Goal: Register for event/course

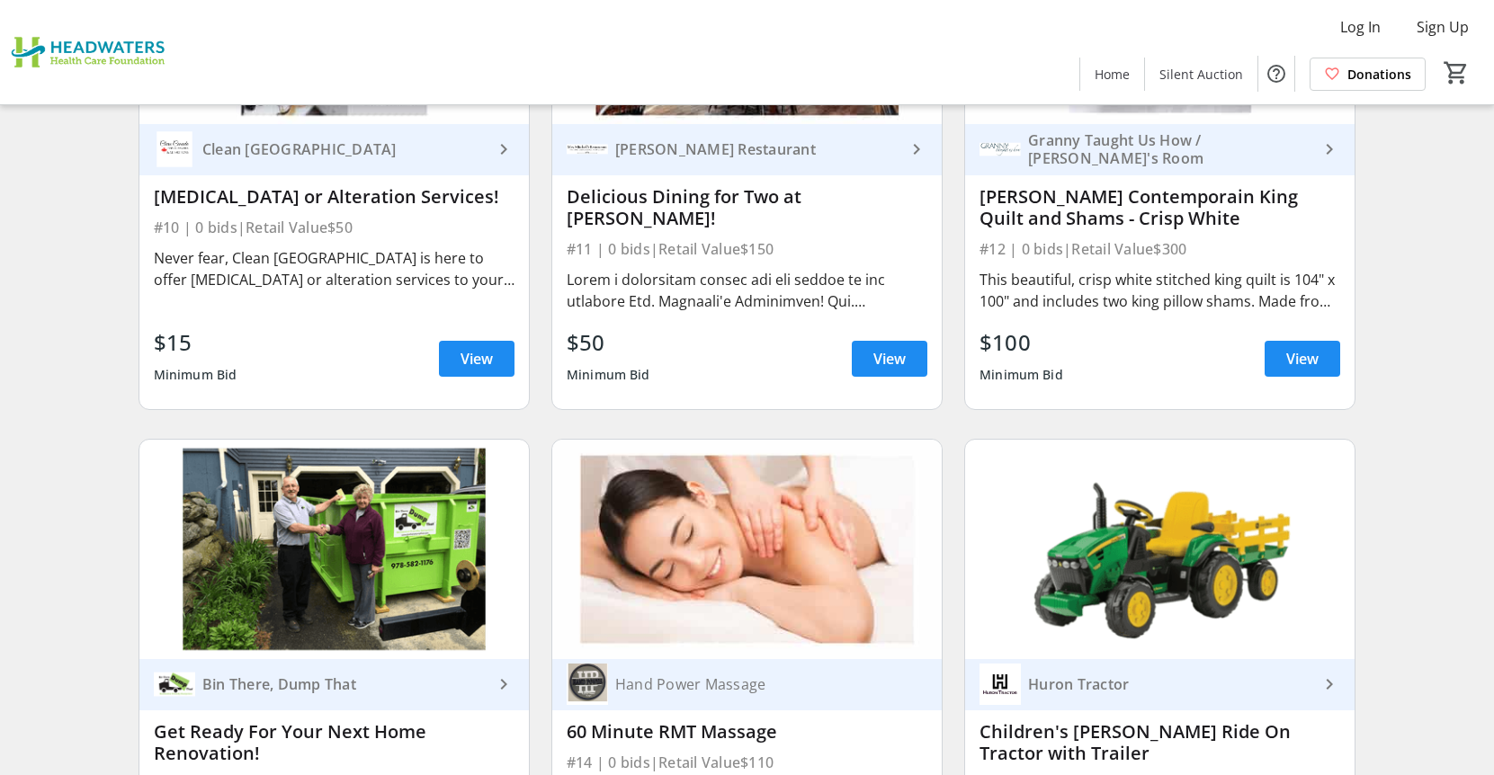
scroll to position [1687, 0]
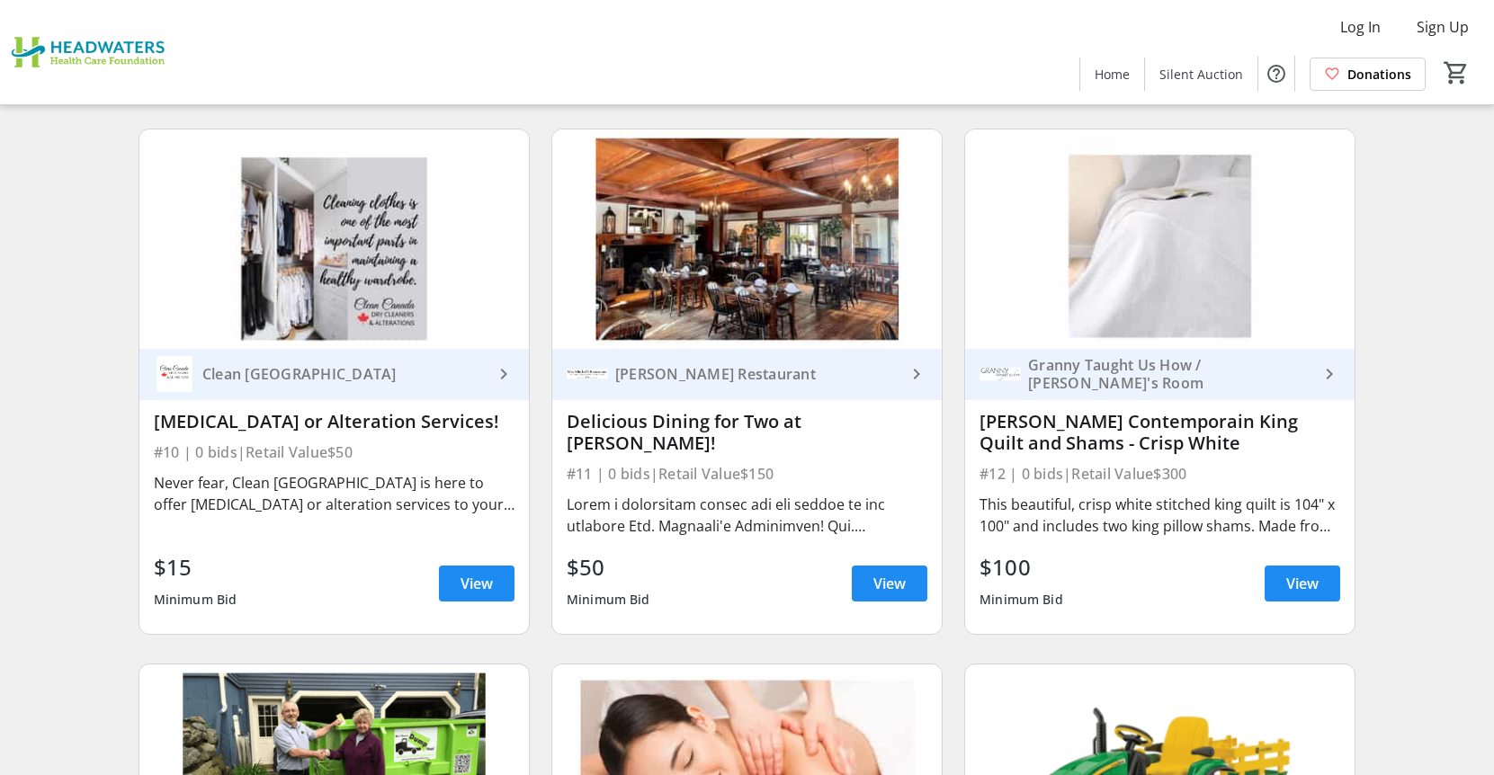
click at [804, 332] on img at bounding box center [746, 239] width 389 height 219
click at [878, 589] on span "View" at bounding box center [889, 584] width 32 height 22
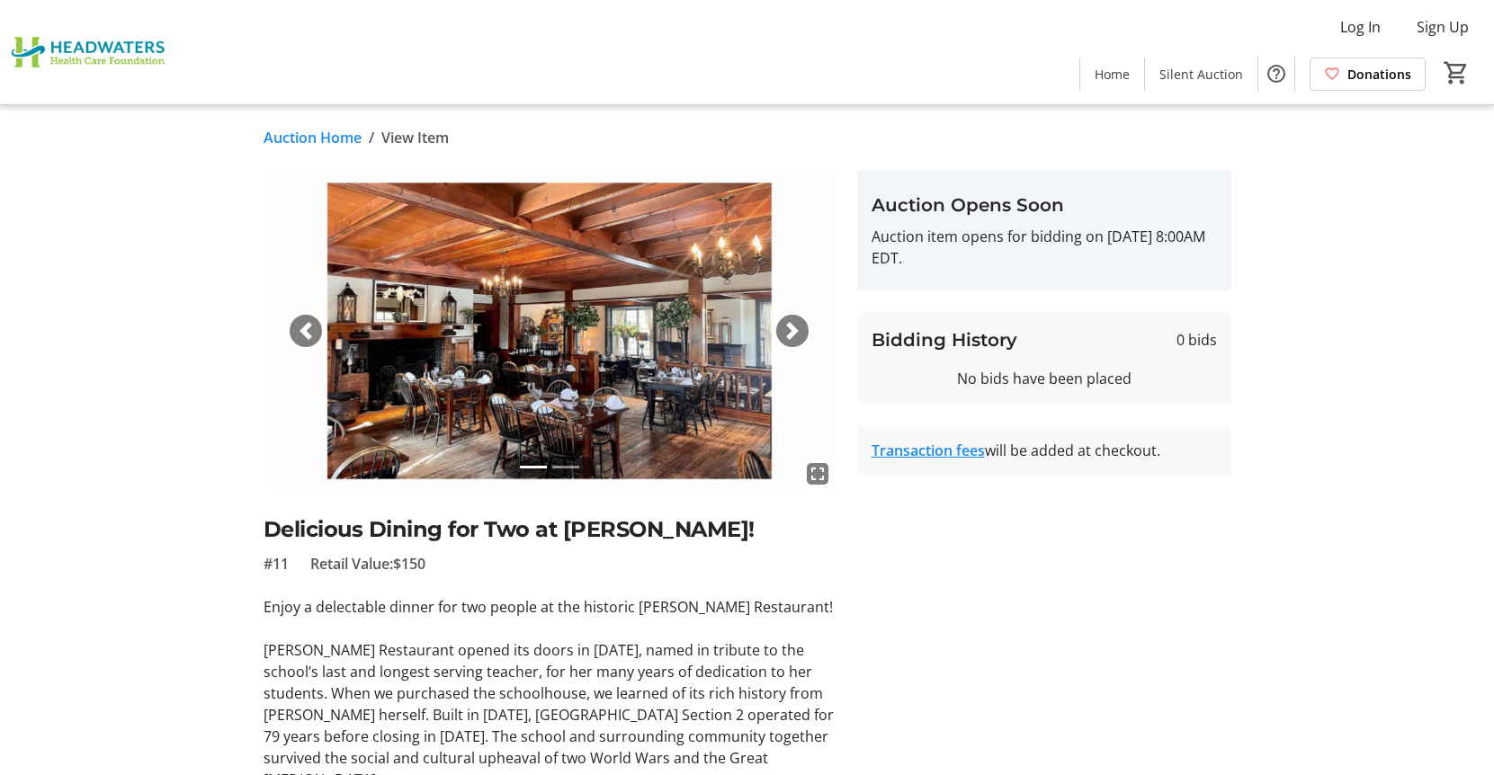
click at [793, 336] on span "button" at bounding box center [792, 331] width 18 height 18
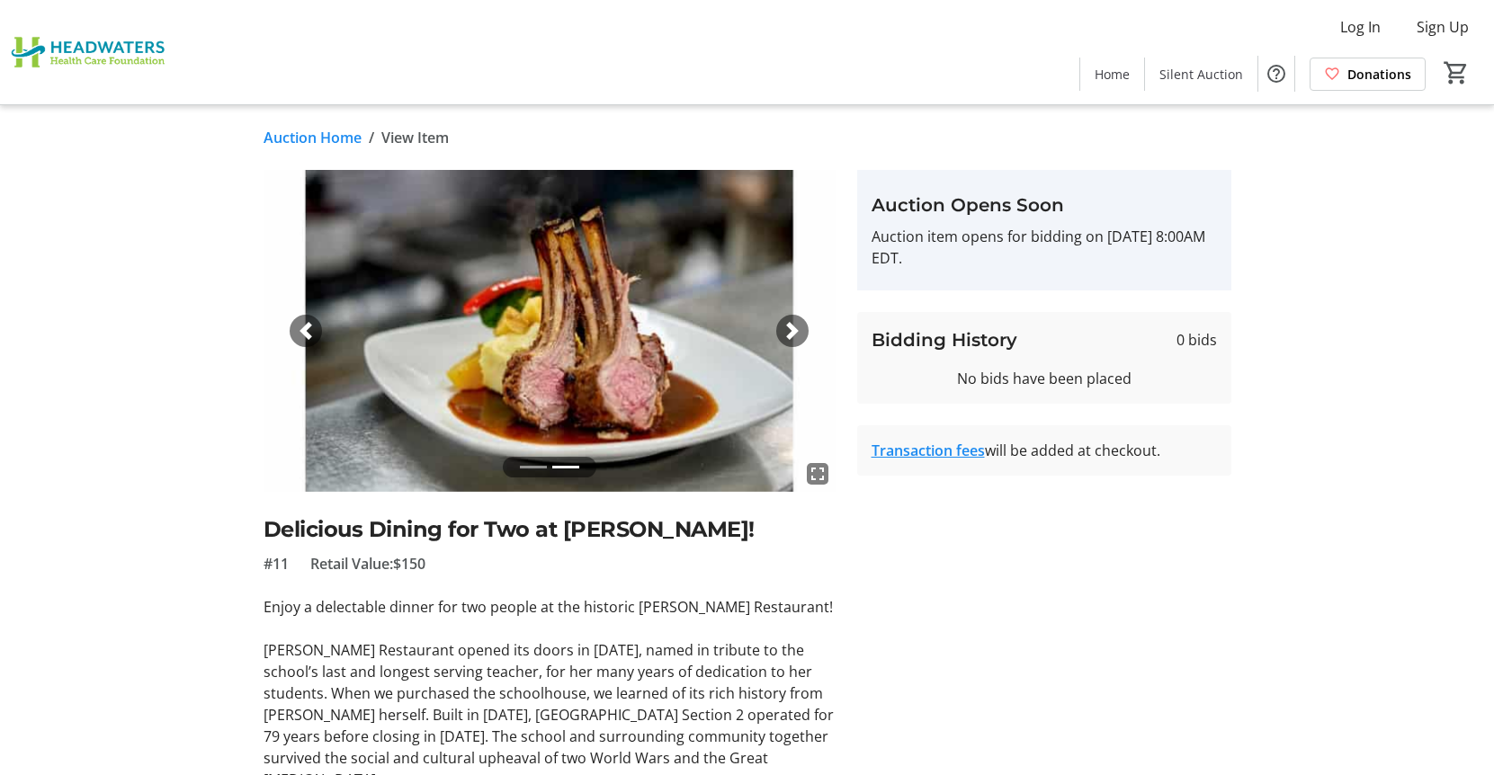
click at [799, 328] on span "button" at bounding box center [792, 331] width 18 height 18
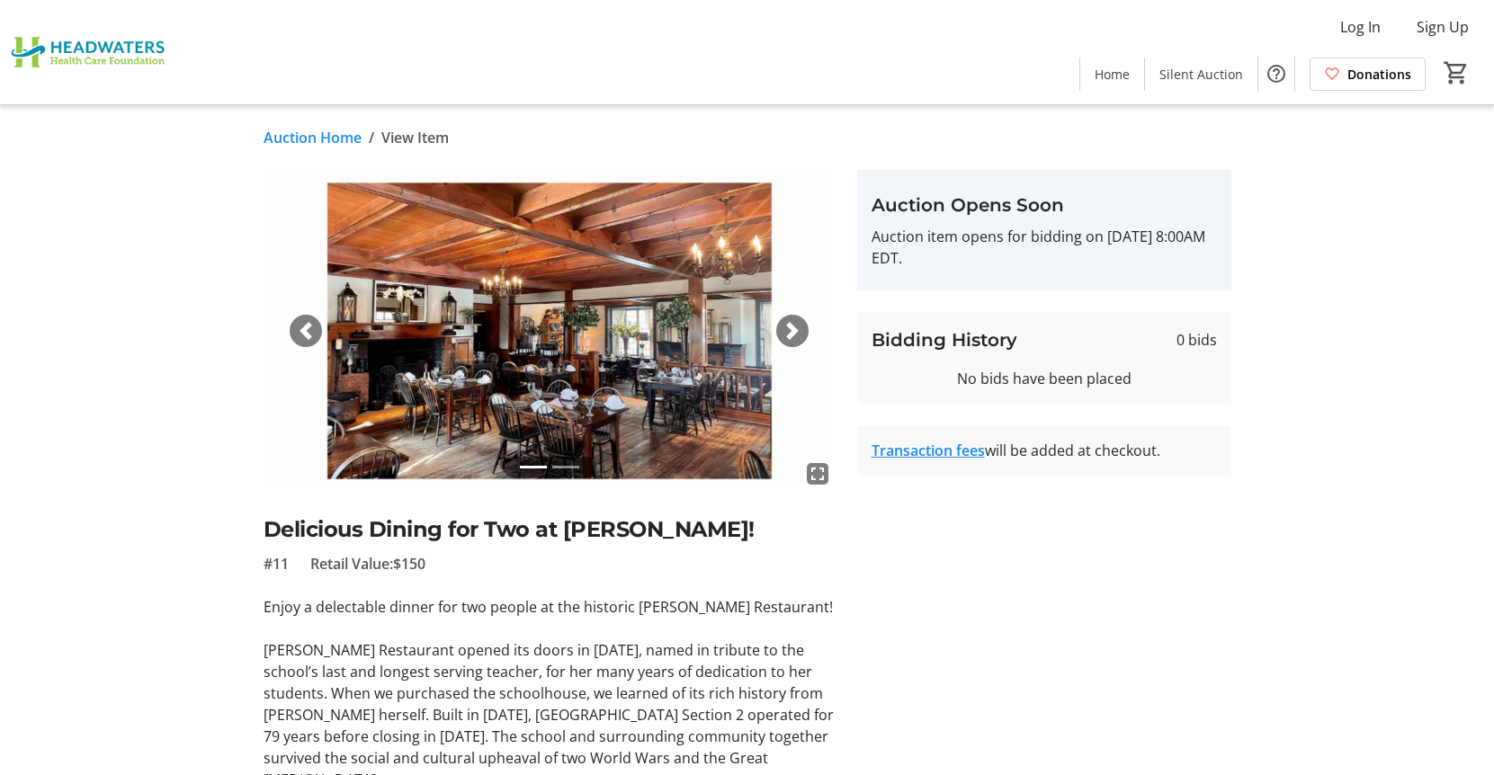
click at [799, 328] on span "button" at bounding box center [792, 331] width 18 height 18
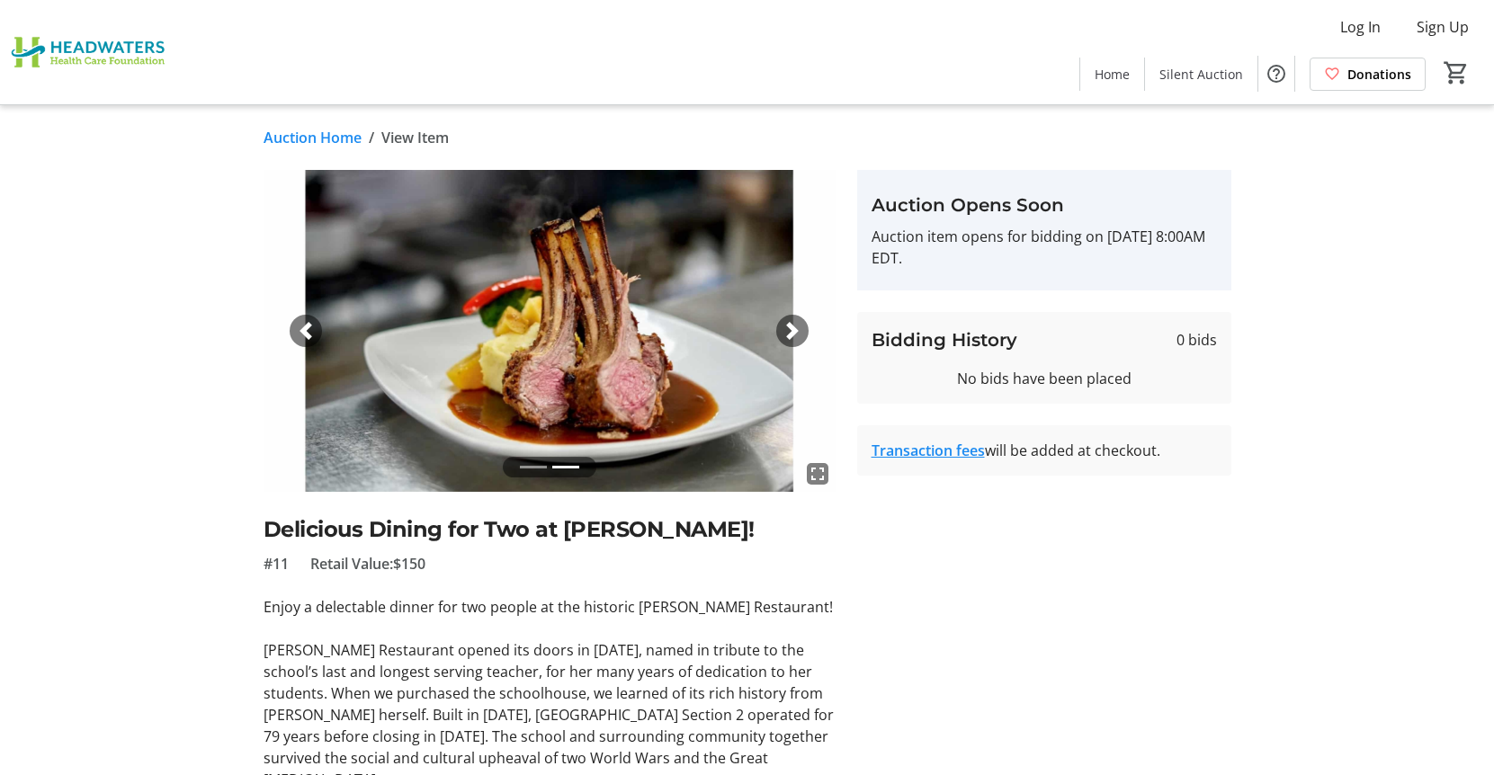
click at [799, 328] on span "button" at bounding box center [792, 331] width 18 height 18
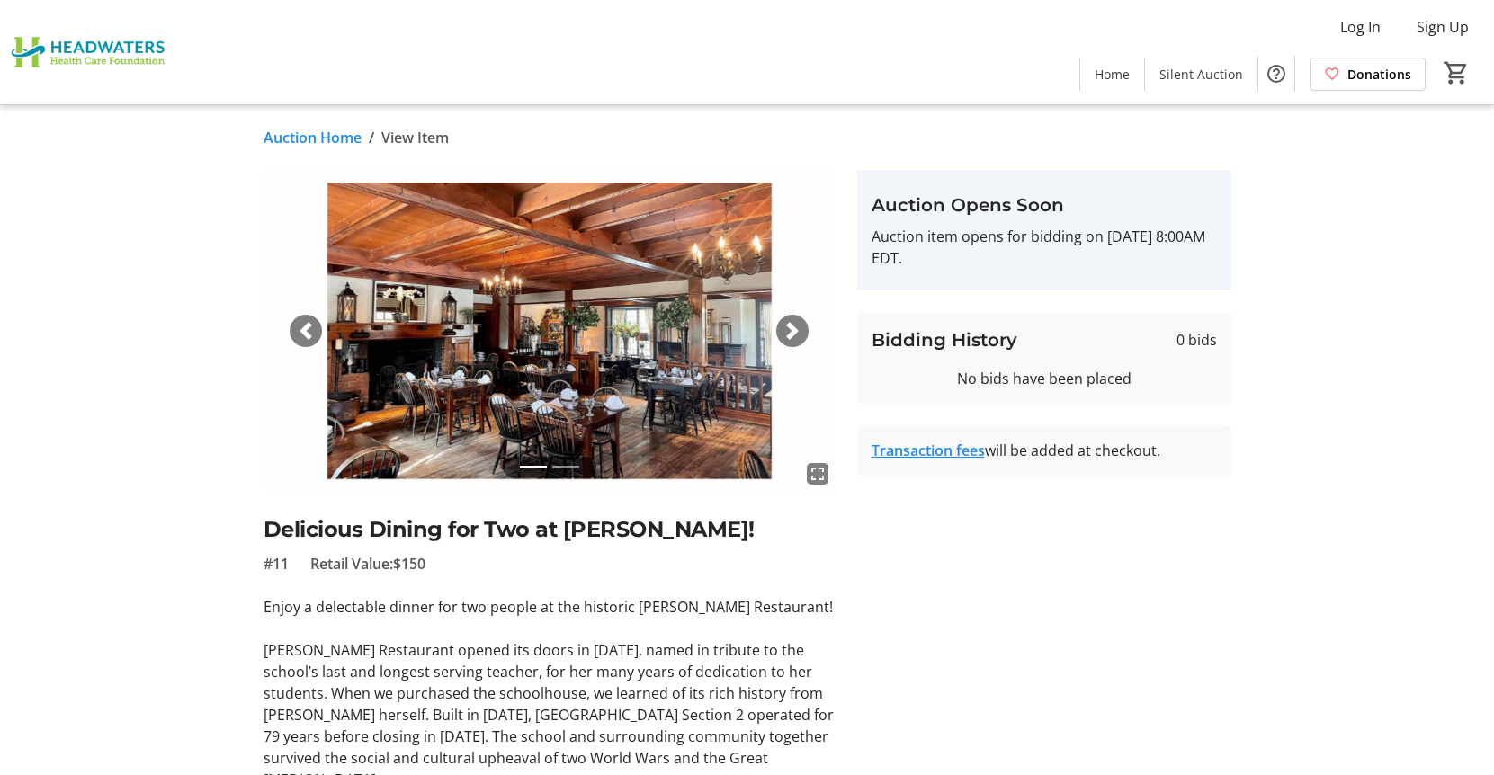
click at [799, 328] on span "button" at bounding box center [792, 331] width 18 height 18
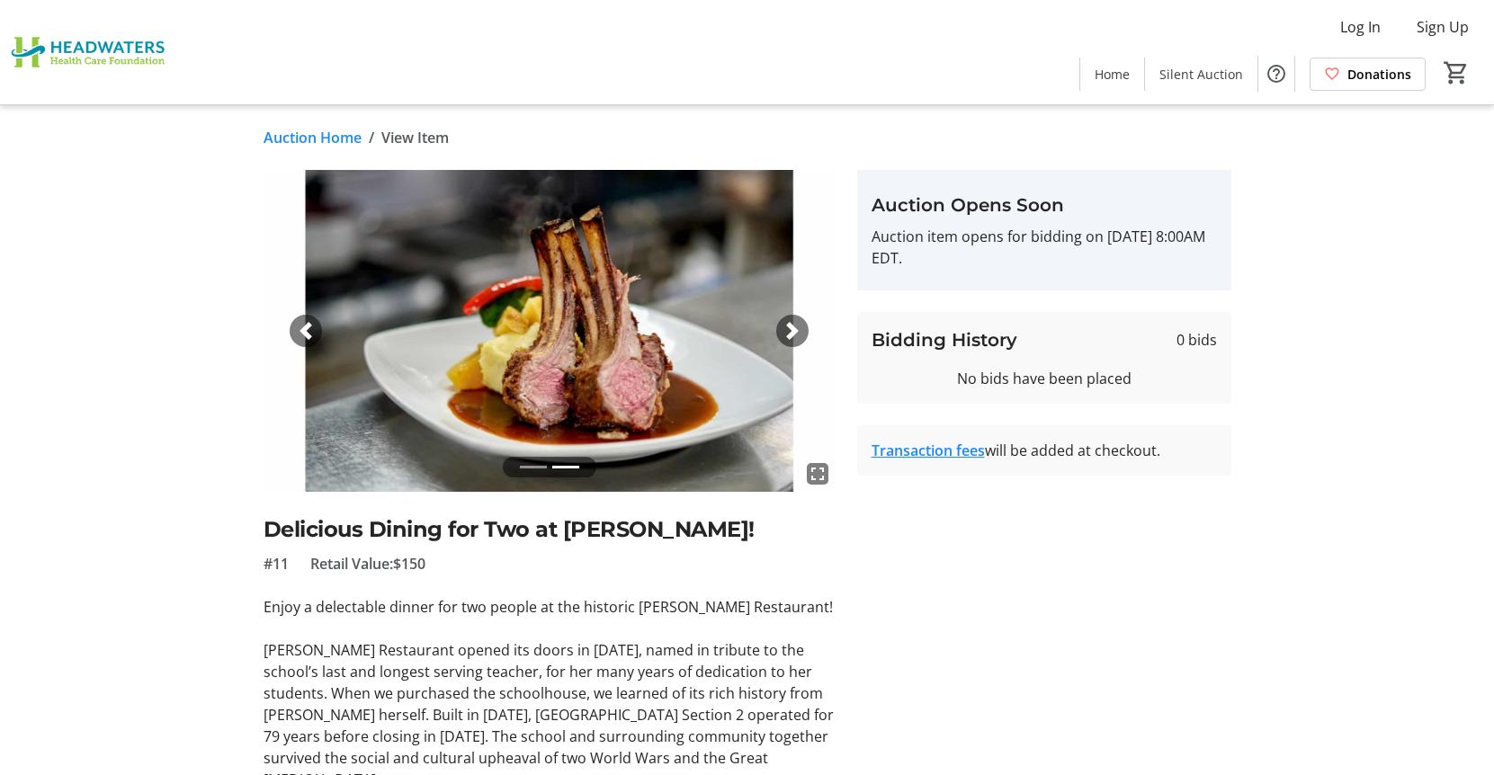
click at [94, 43] on img at bounding box center [91, 52] width 160 height 90
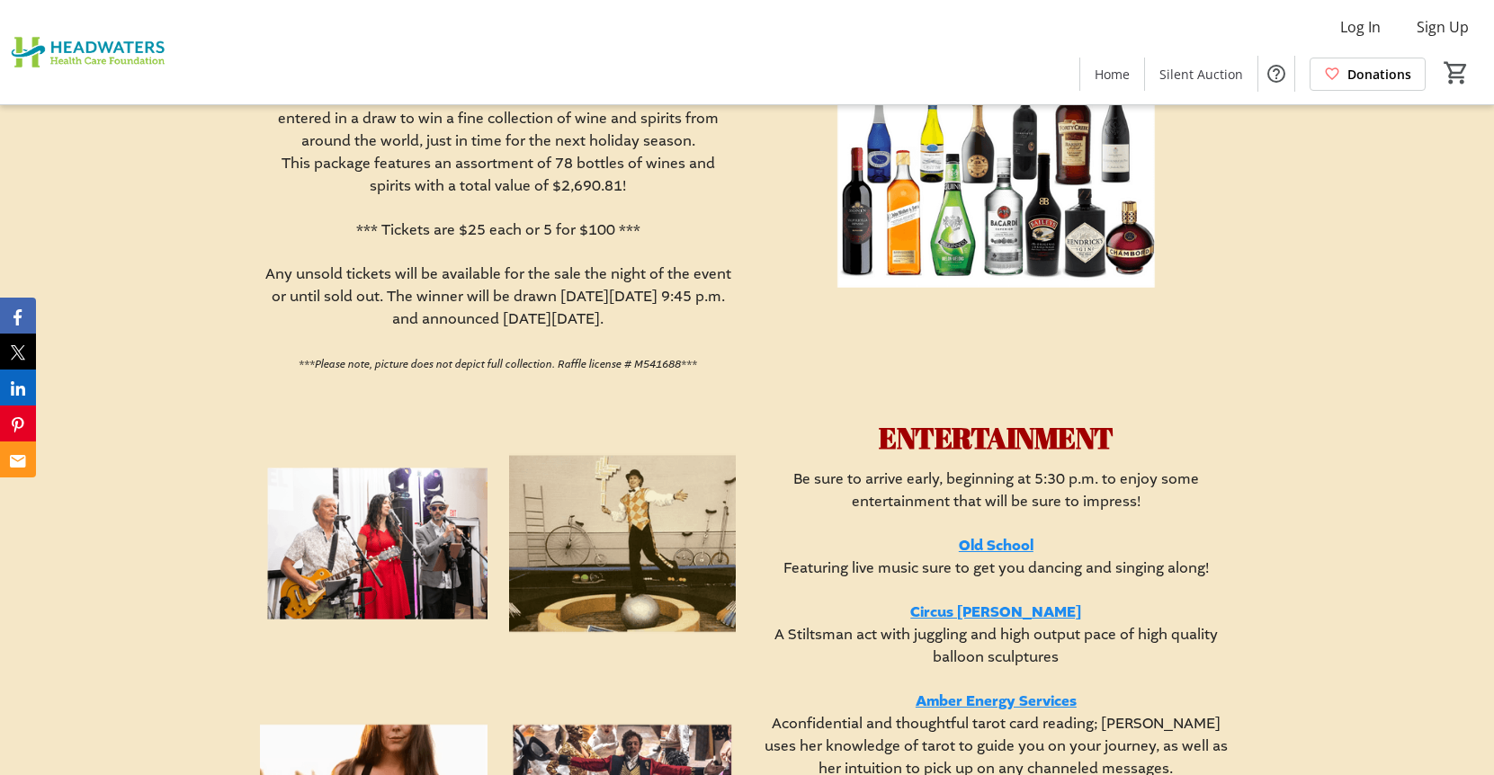
scroll to position [3036, 0]
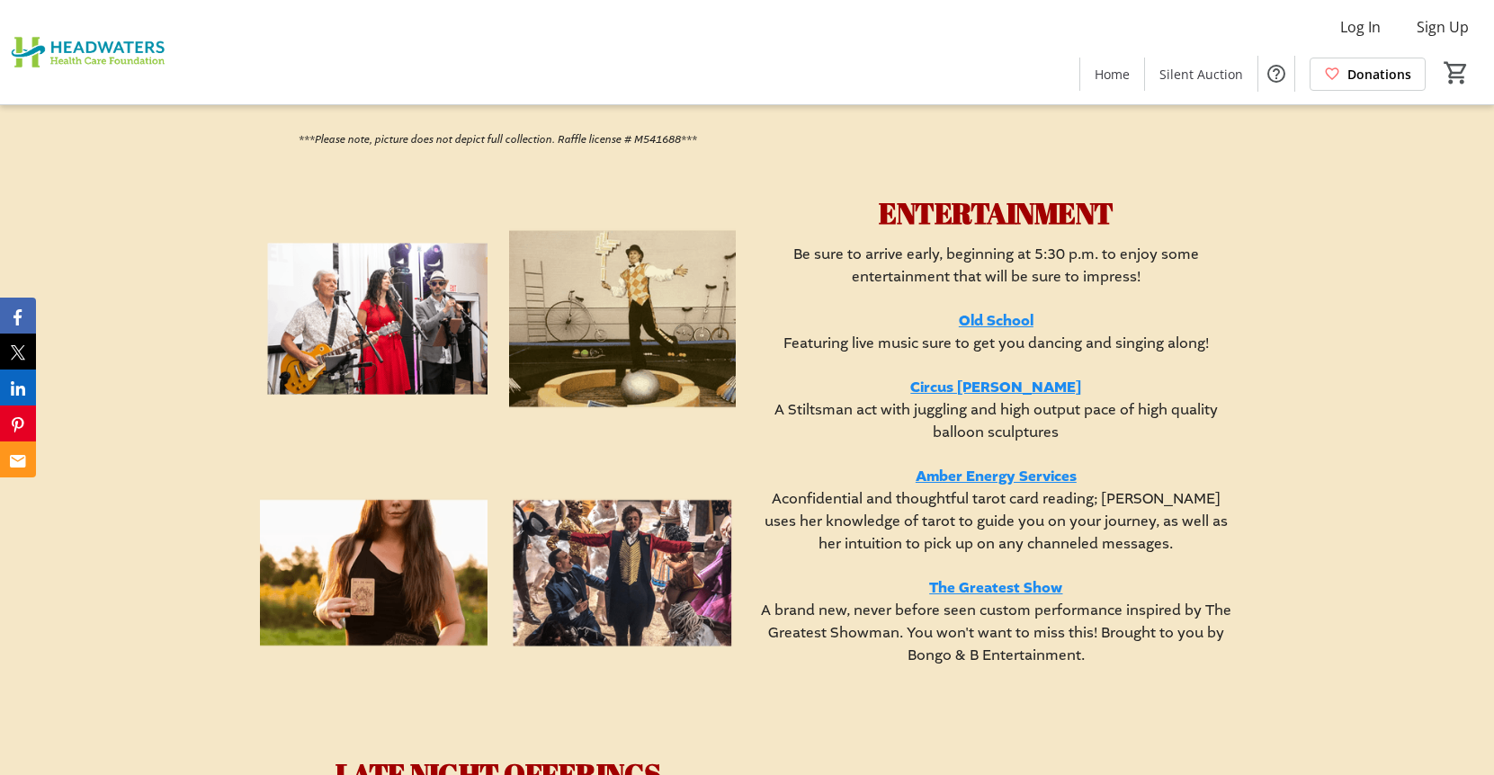
click at [1007, 331] on link "Old School" at bounding box center [996, 321] width 75 height 20
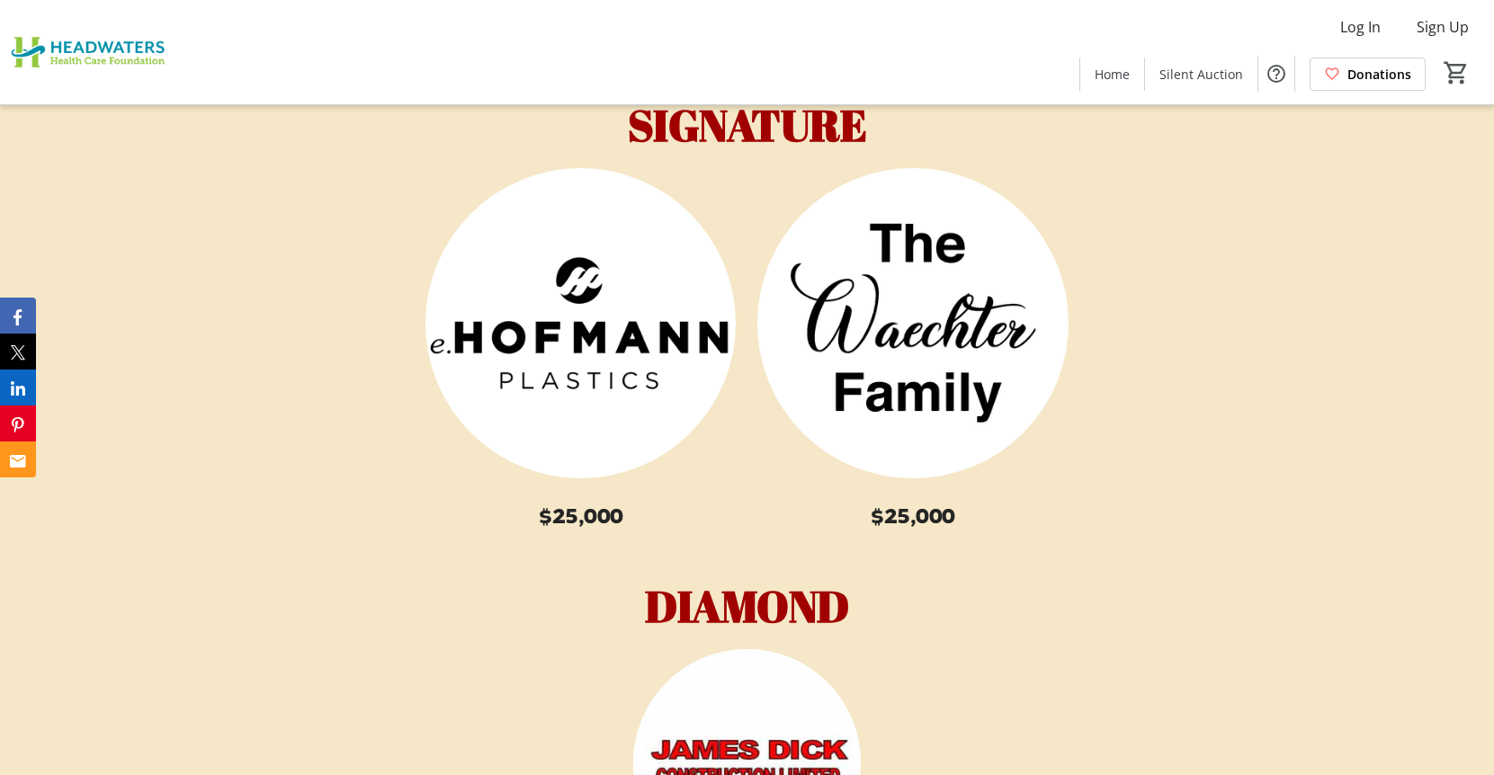
scroll to position [7758, 0]
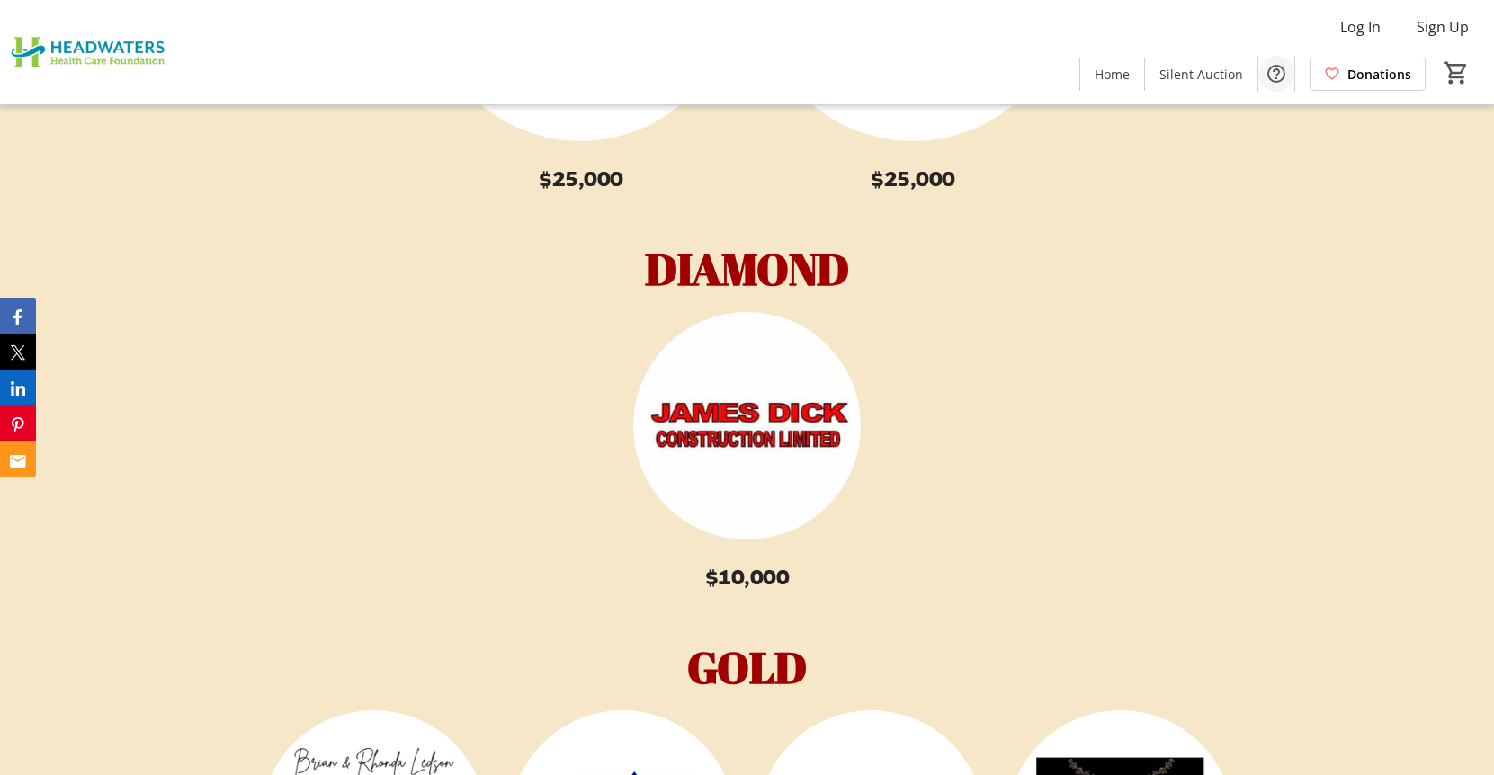
click at [1275, 73] on mat-icon "Help" at bounding box center [1277, 74] width 22 height 22
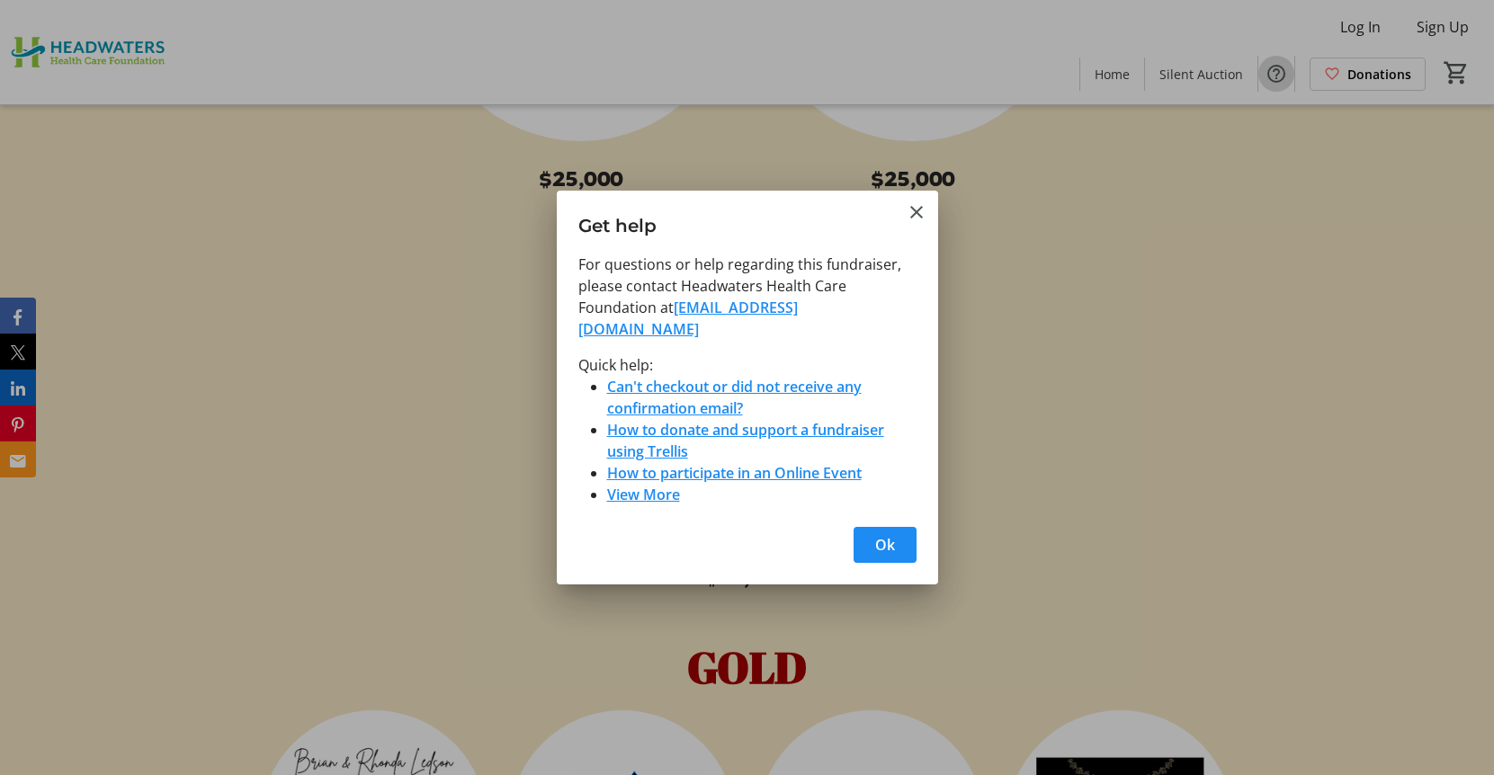
scroll to position [0, 0]
click at [911, 220] on mat-icon "Close" at bounding box center [917, 212] width 22 height 22
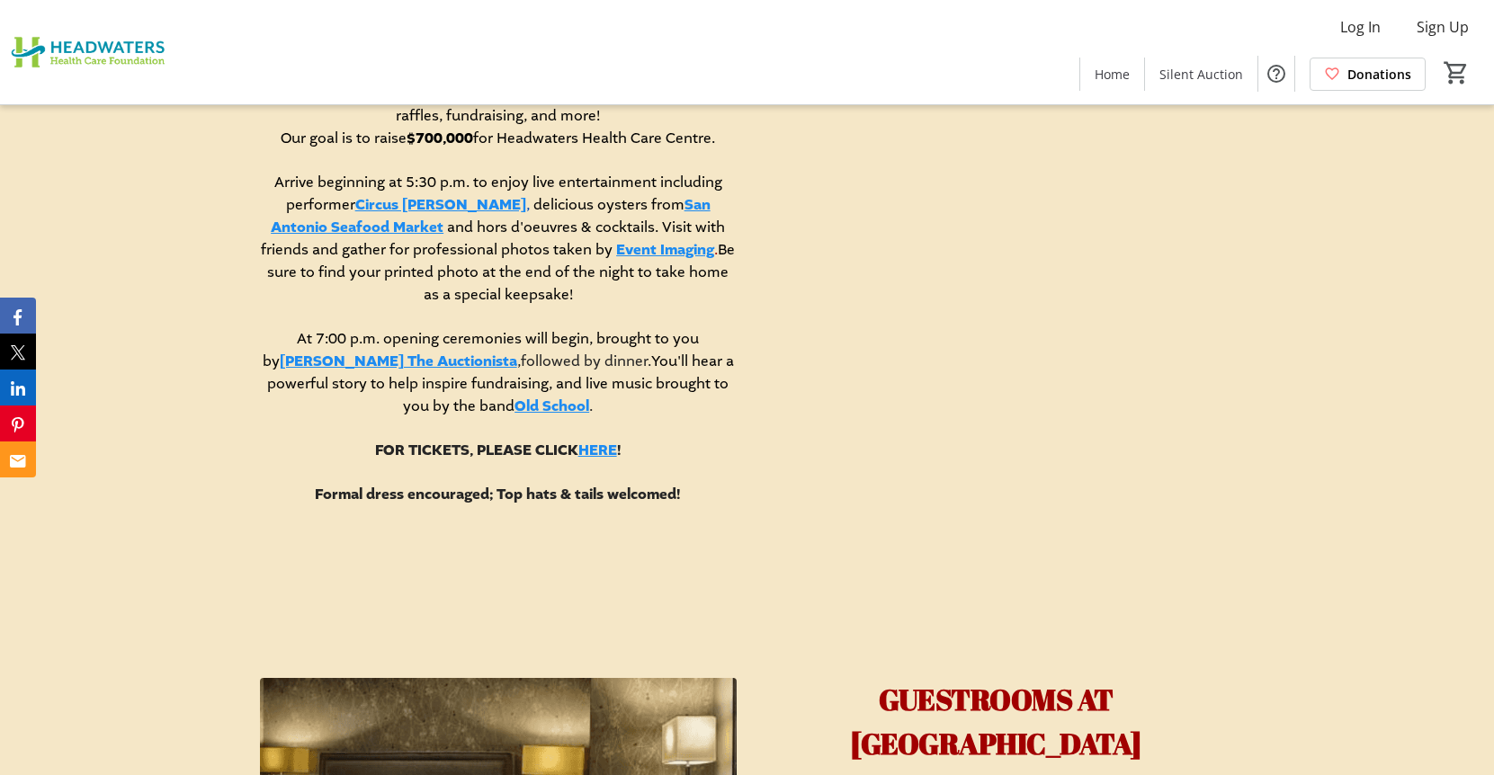
scroll to position [1349, 0]
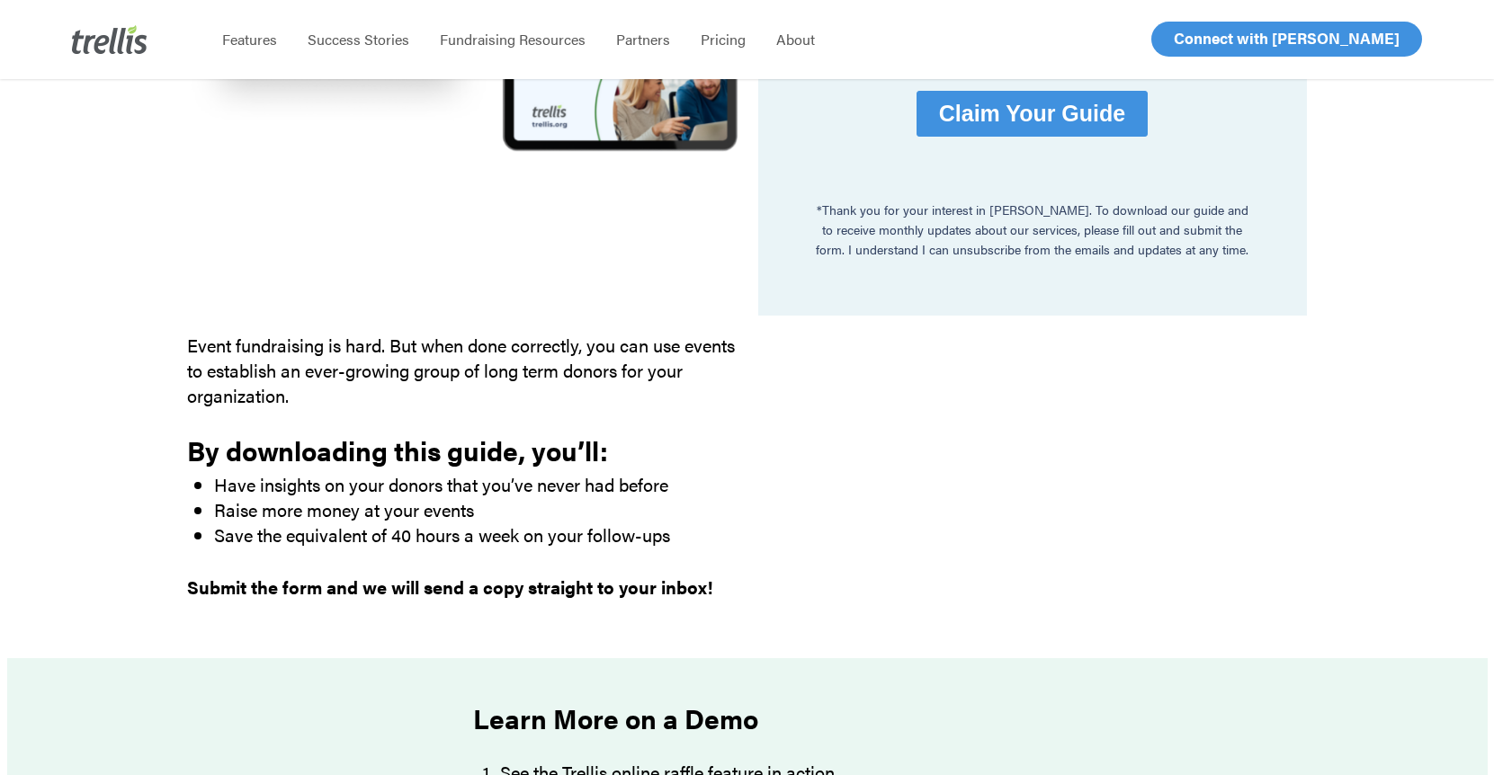
scroll to position [337, 0]
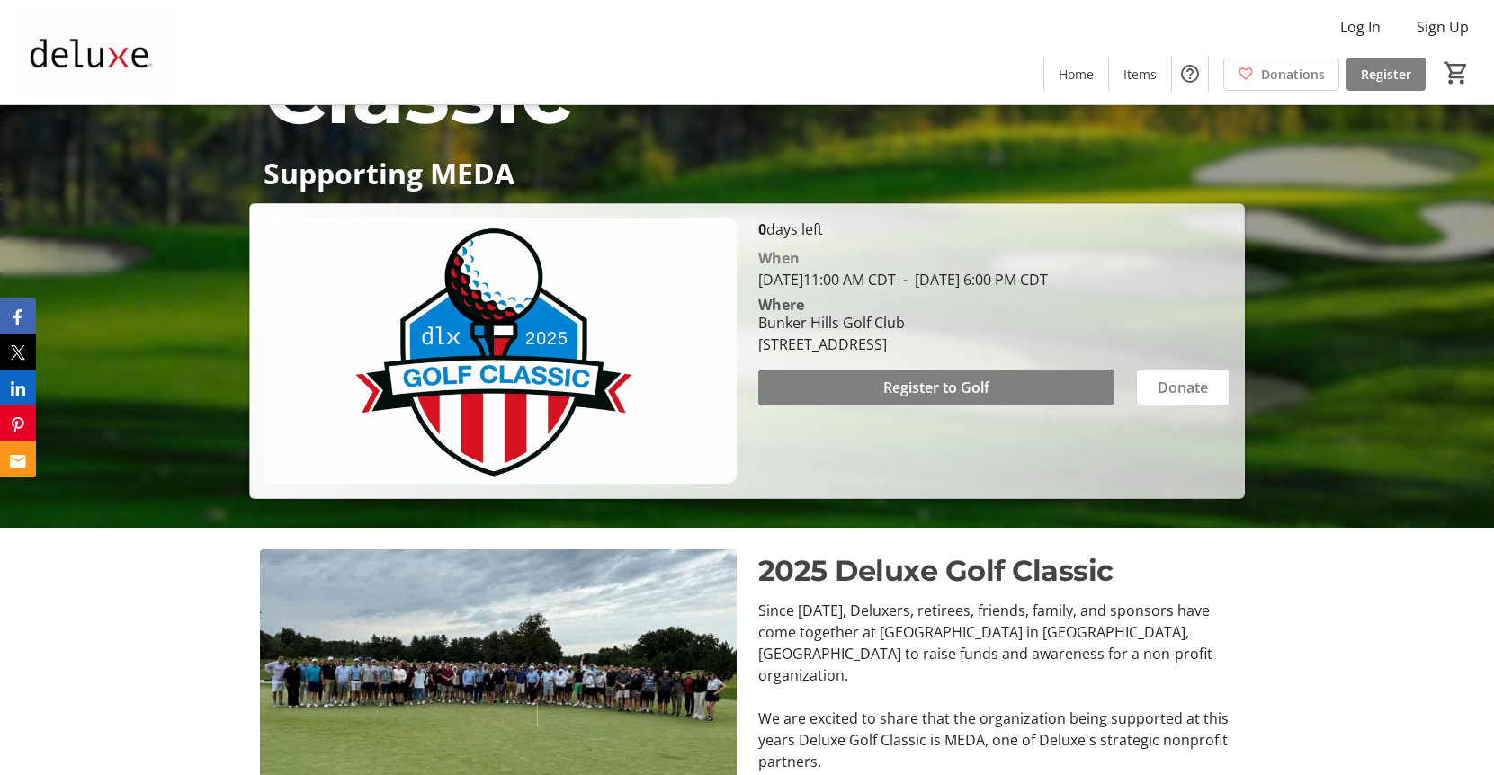
scroll to position [135, 0]
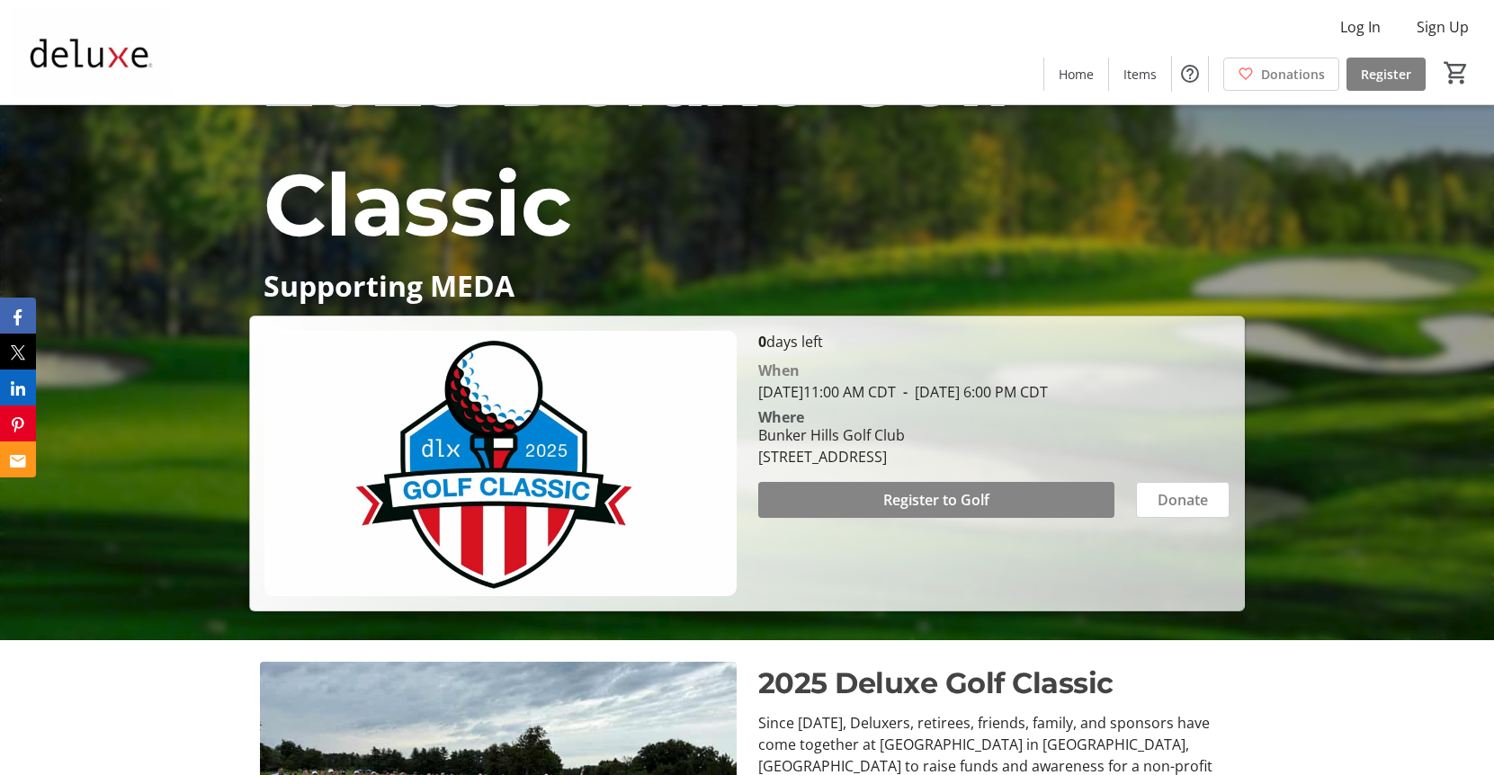
click at [948, 497] on span "Register to Golf" at bounding box center [936, 500] width 106 height 22
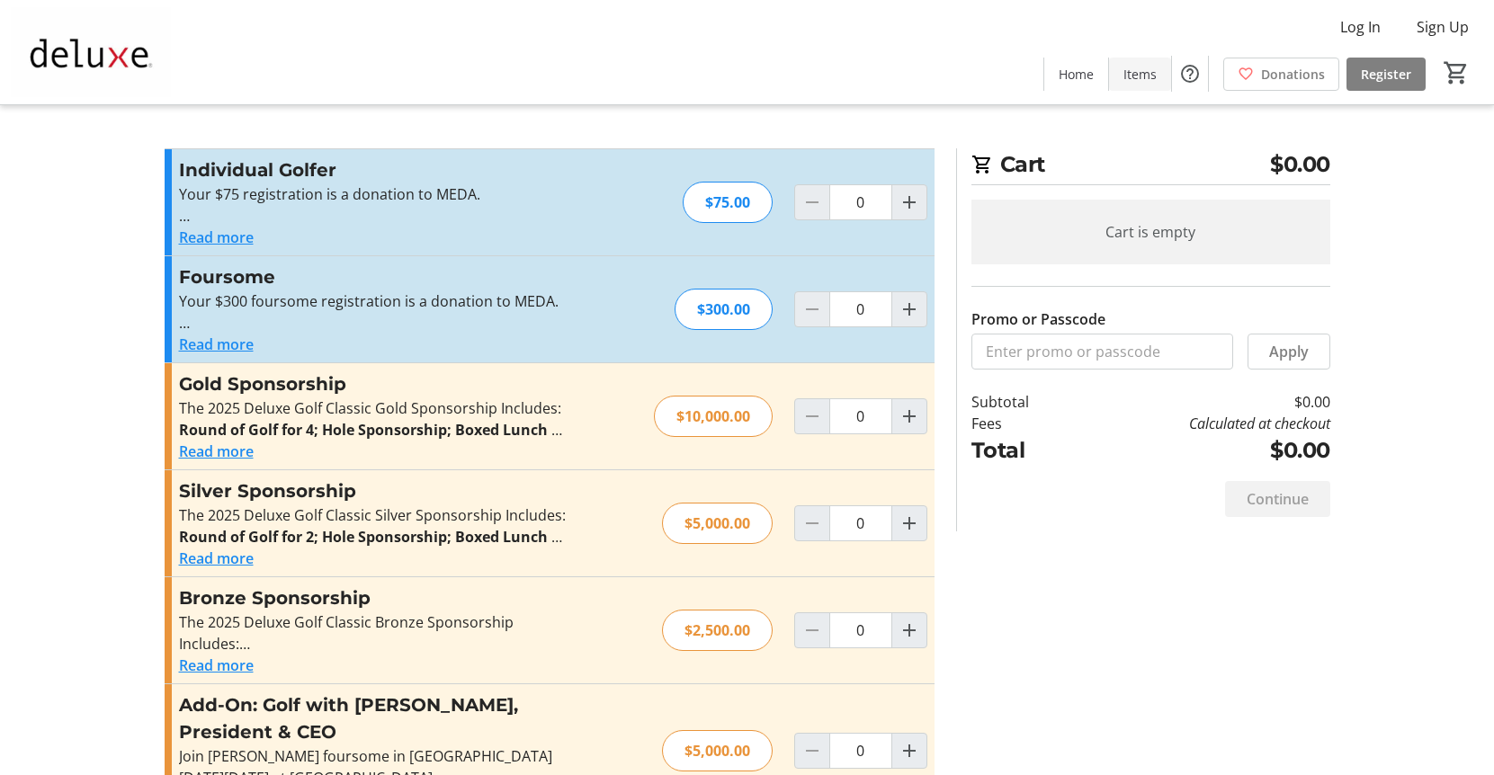
click at [1141, 75] on span "Items" at bounding box center [1139, 74] width 33 height 19
click at [184, 220] on br at bounding box center [184, 216] width 11 height 20
click at [195, 241] on button "Read more" at bounding box center [216, 238] width 75 height 22
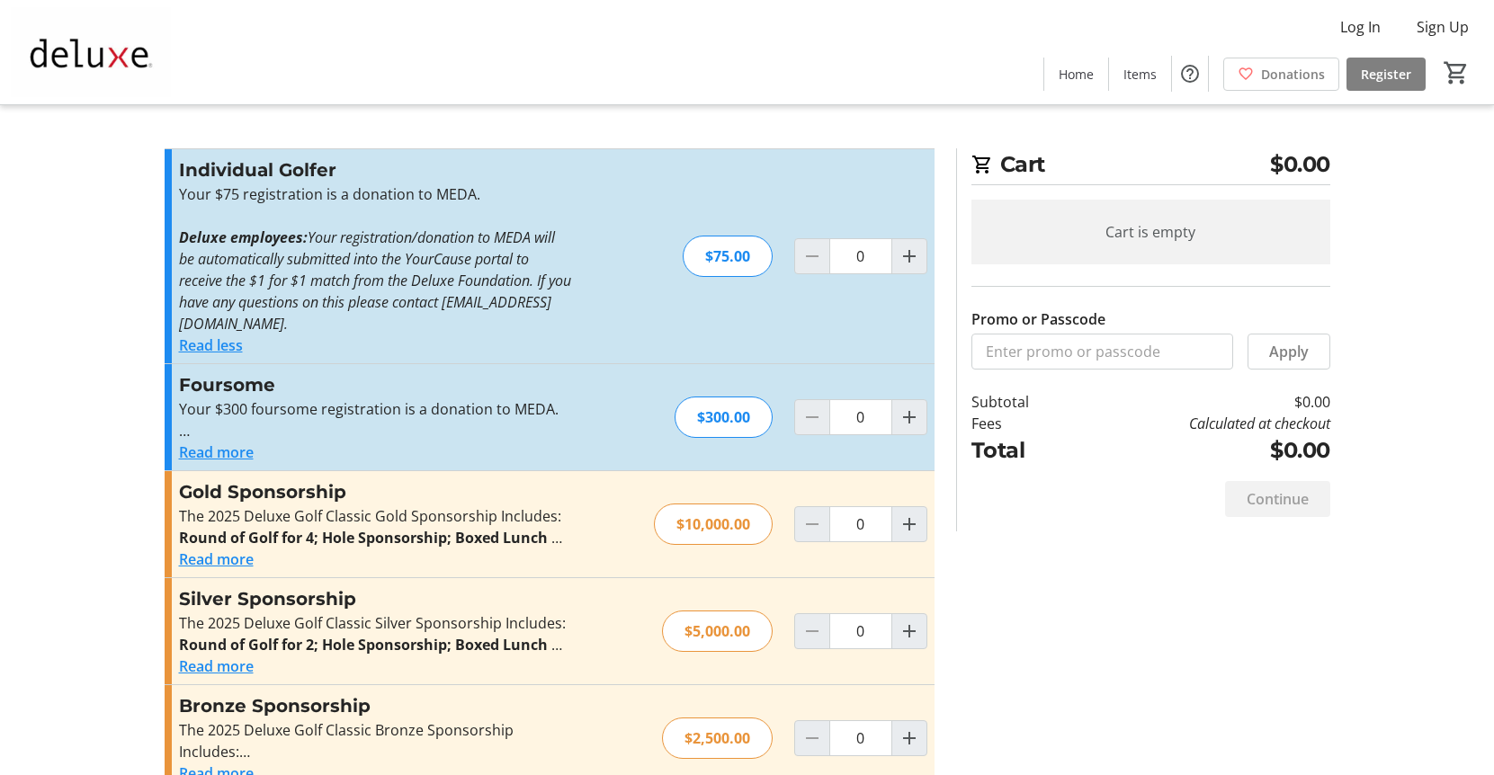
click at [215, 346] on button "Read less" at bounding box center [211, 346] width 64 height 22
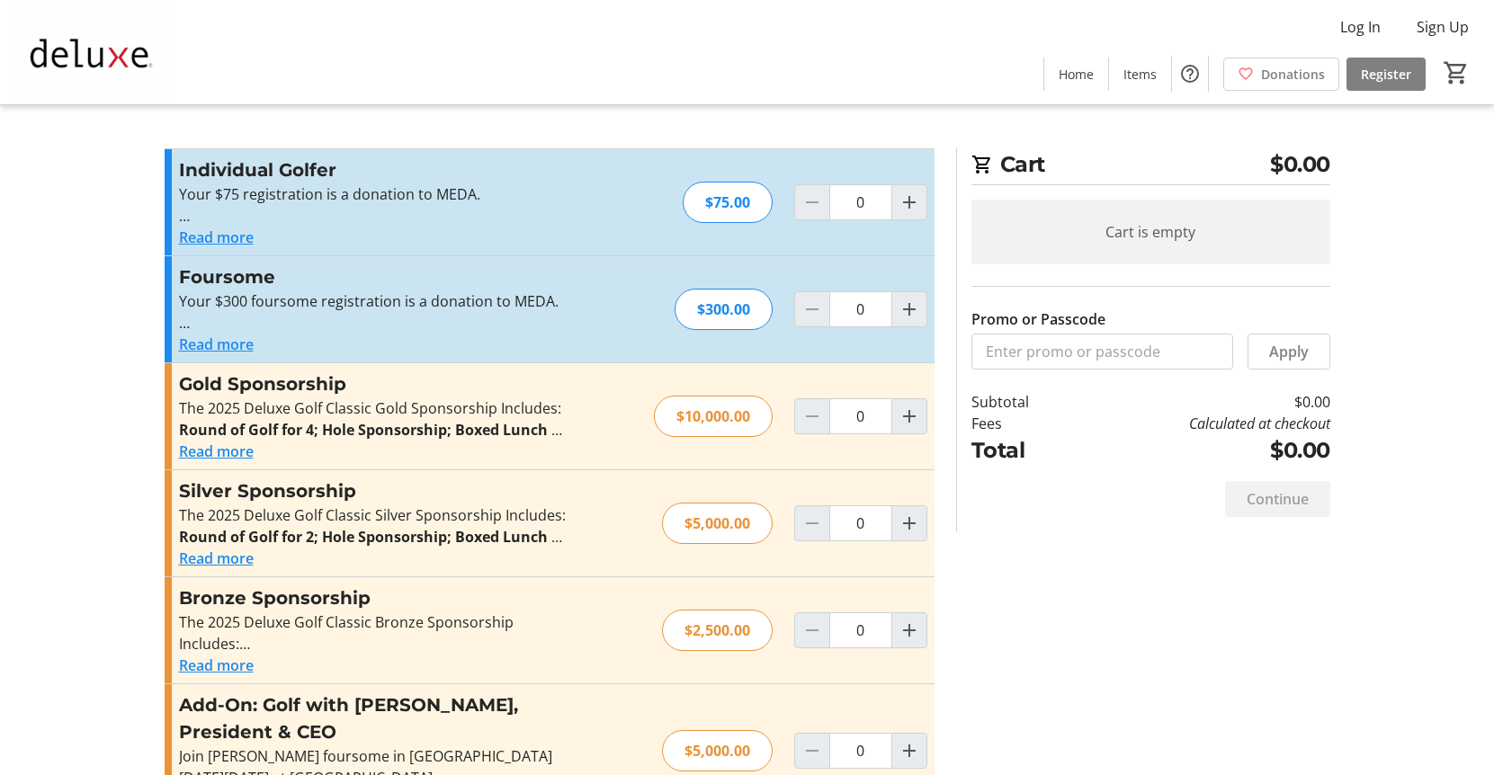
click at [219, 350] on button "Read more" at bounding box center [216, 345] width 75 height 22
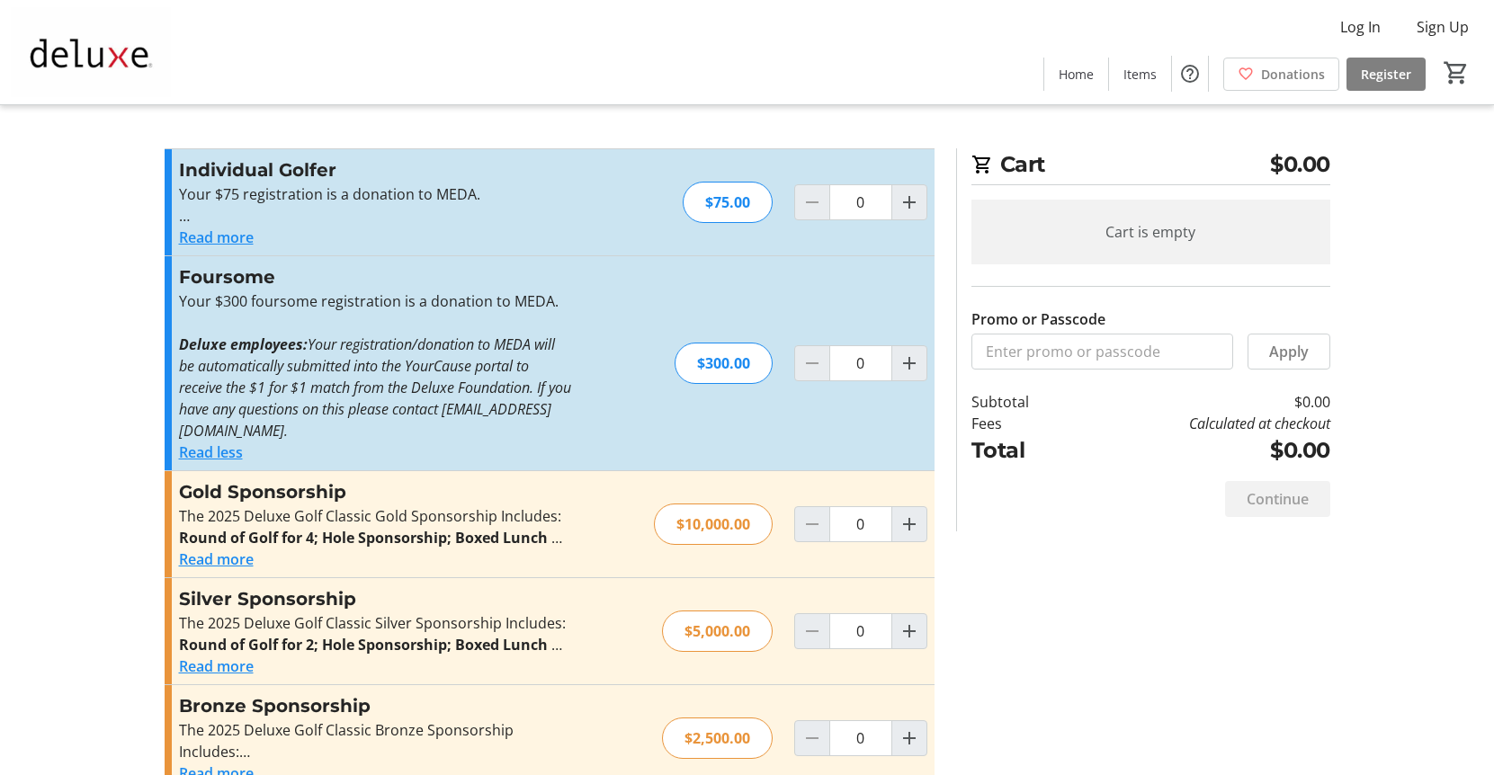
click at [219, 443] on button "Read less" at bounding box center [211, 453] width 64 height 22
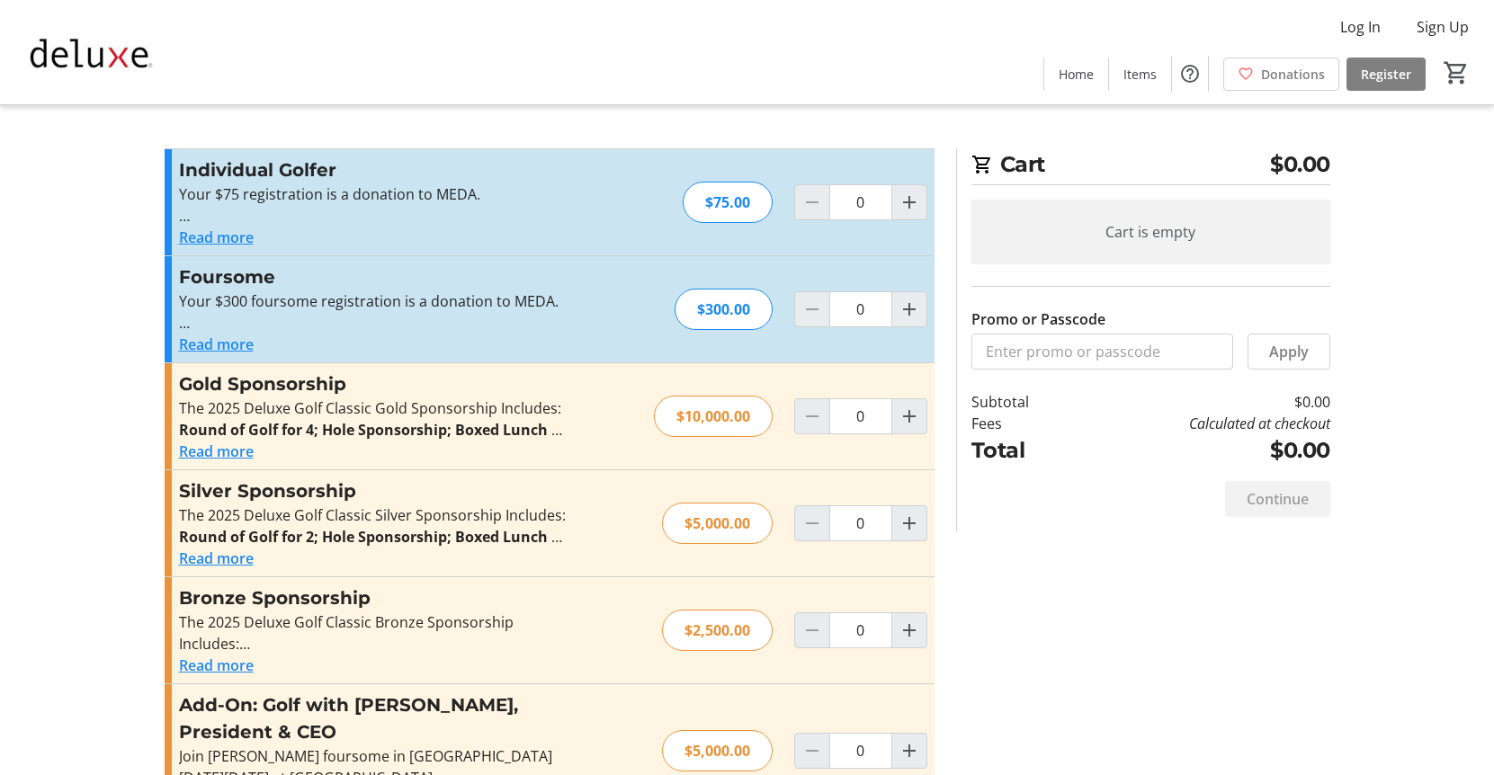
click at [220, 455] on button "Read more" at bounding box center [216, 452] width 75 height 22
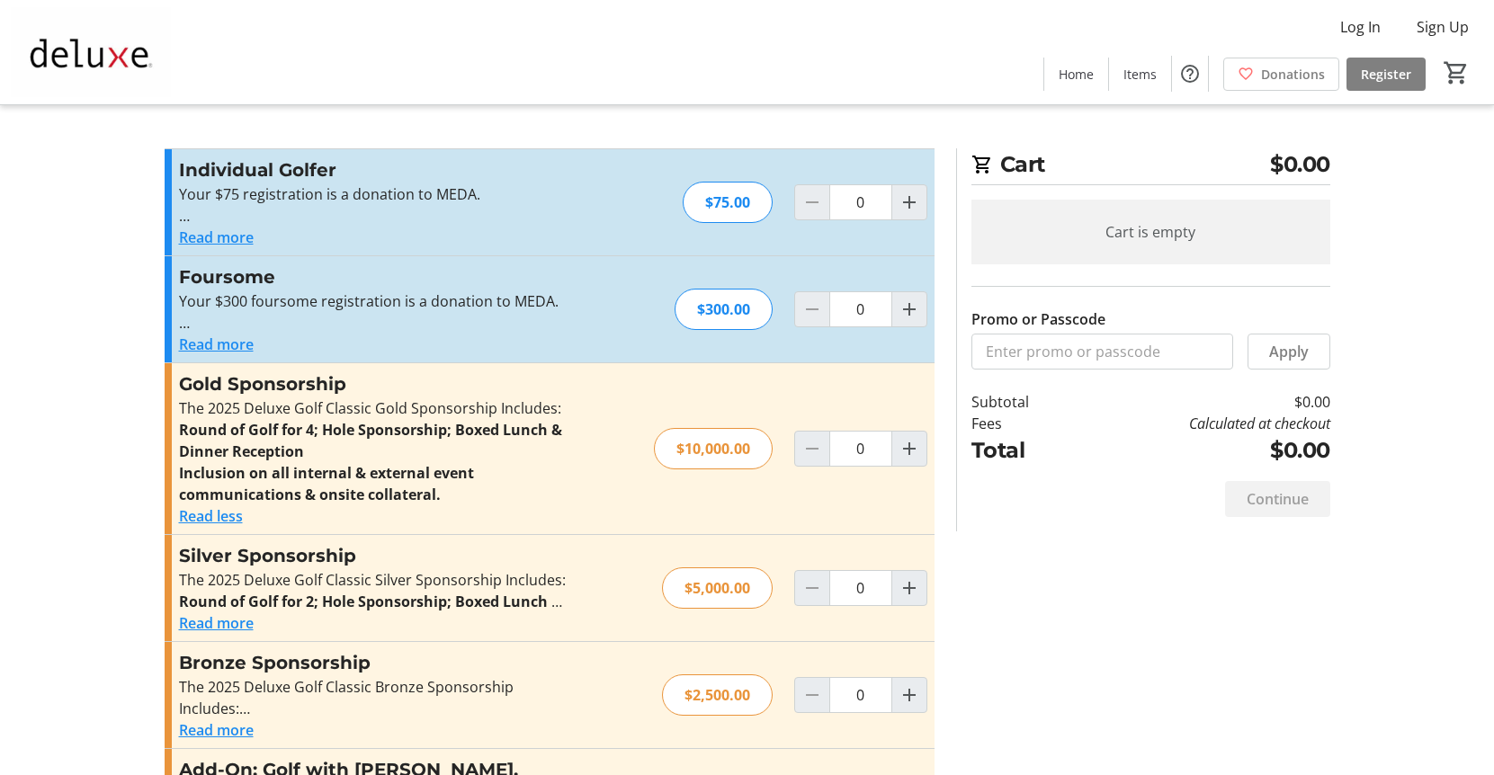
click at [221, 511] on button "Read less" at bounding box center [211, 517] width 64 height 22
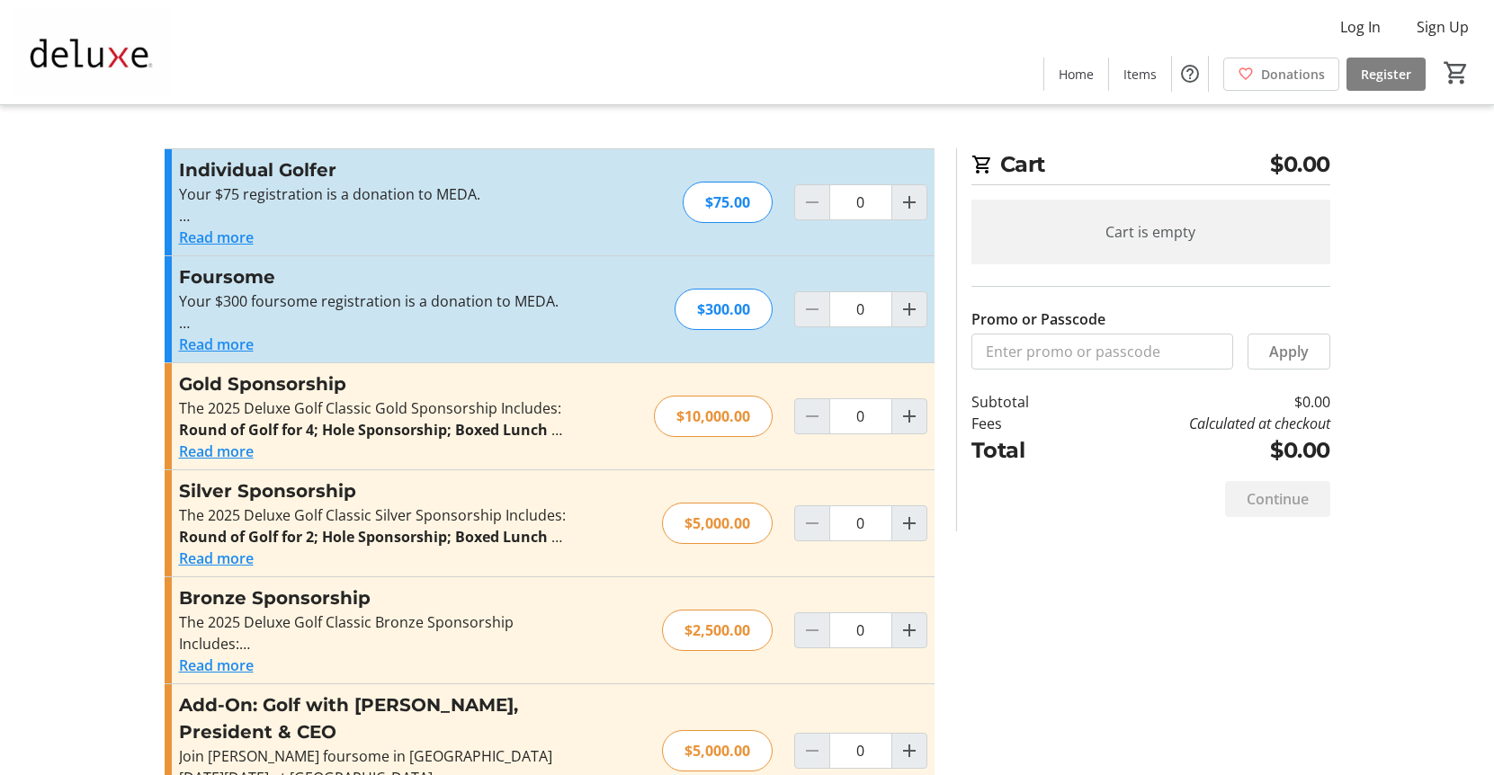
click at [105, 59] on img at bounding box center [91, 52] width 160 height 90
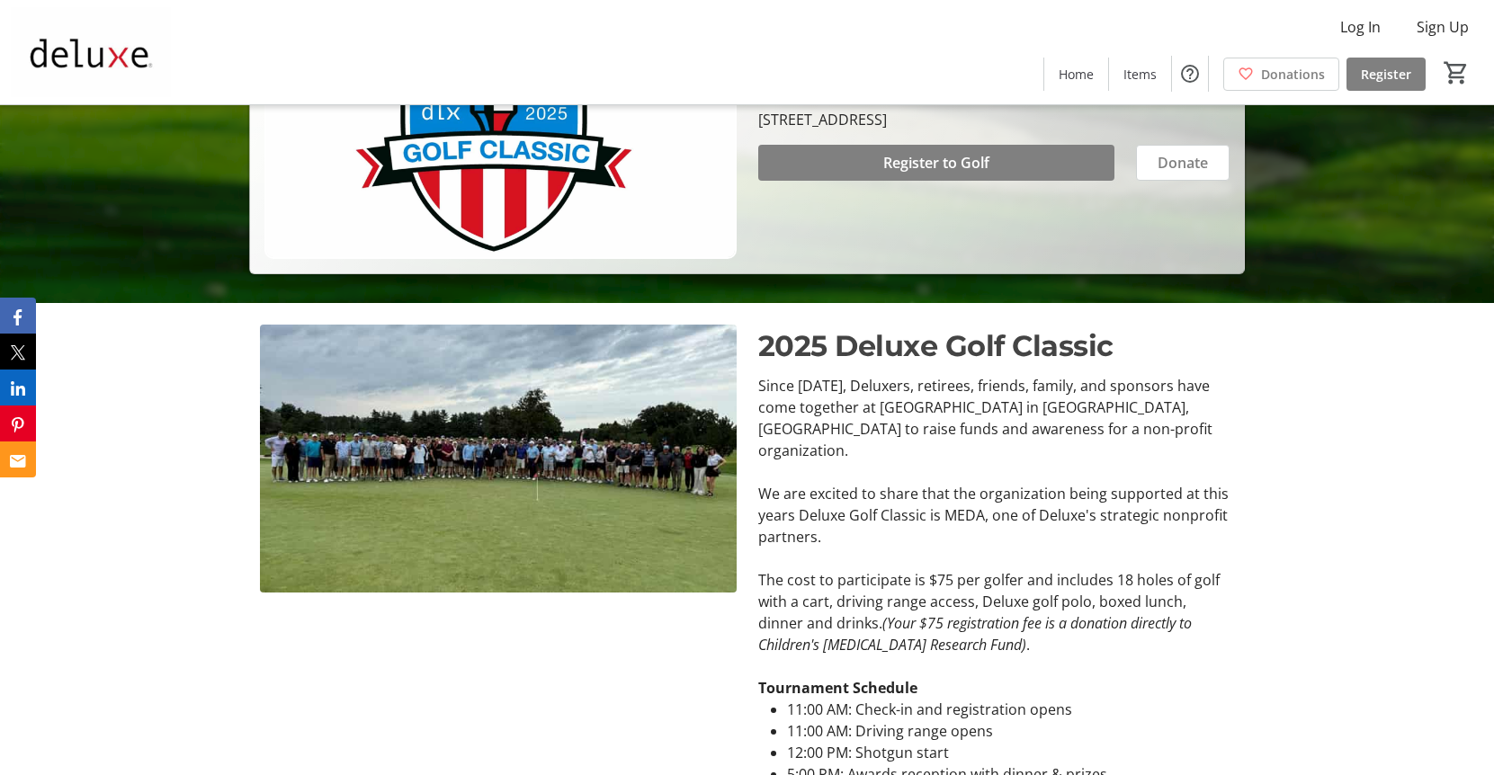
scroll to position [22, 0]
